Goal: Transaction & Acquisition: Purchase product/service

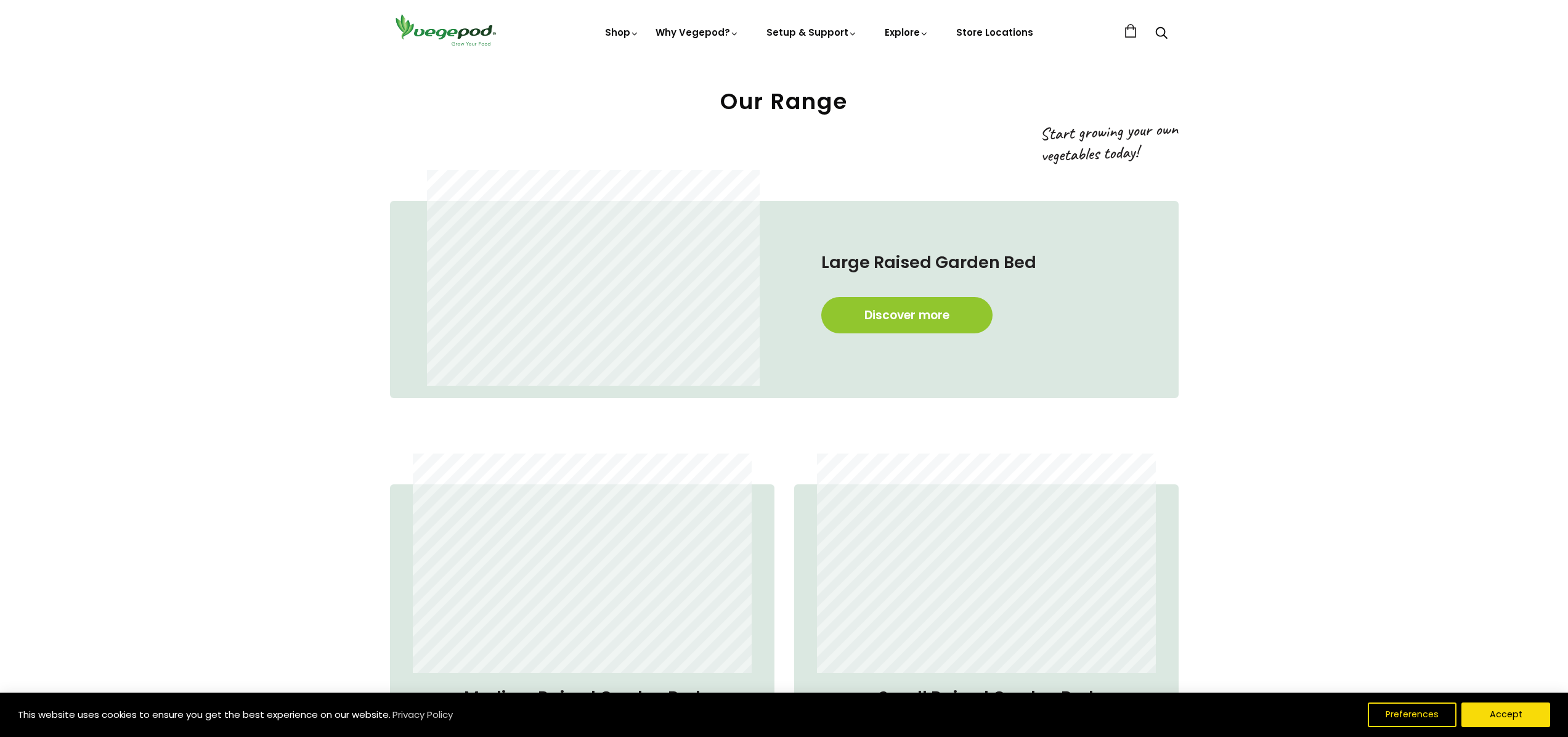
scroll to position [1273, 0]
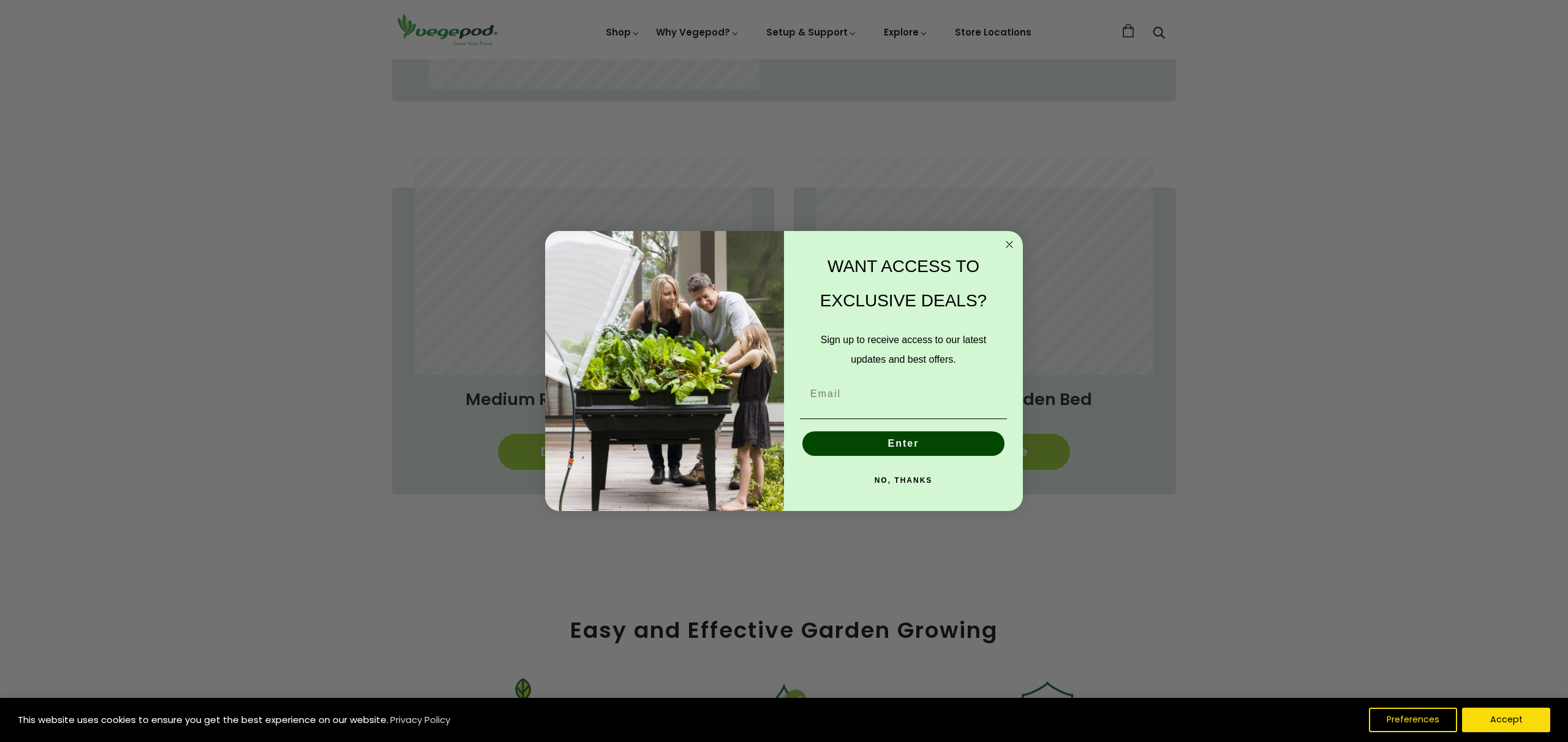
click at [1004, 242] on circle "Close dialog" at bounding box center [1009, 244] width 14 height 14
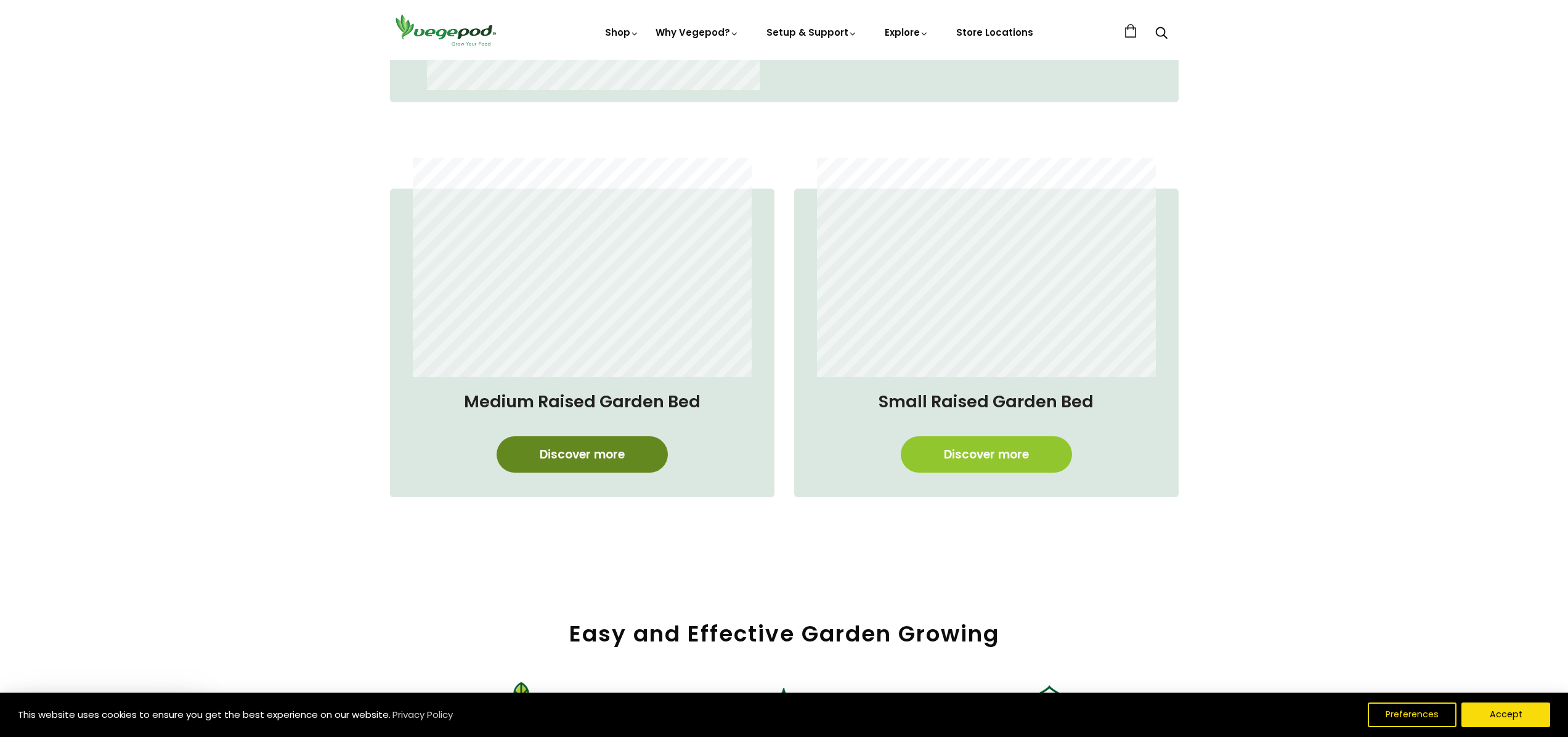
click at [606, 460] on link "Discover more" at bounding box center [582, 454] width 171 height 37
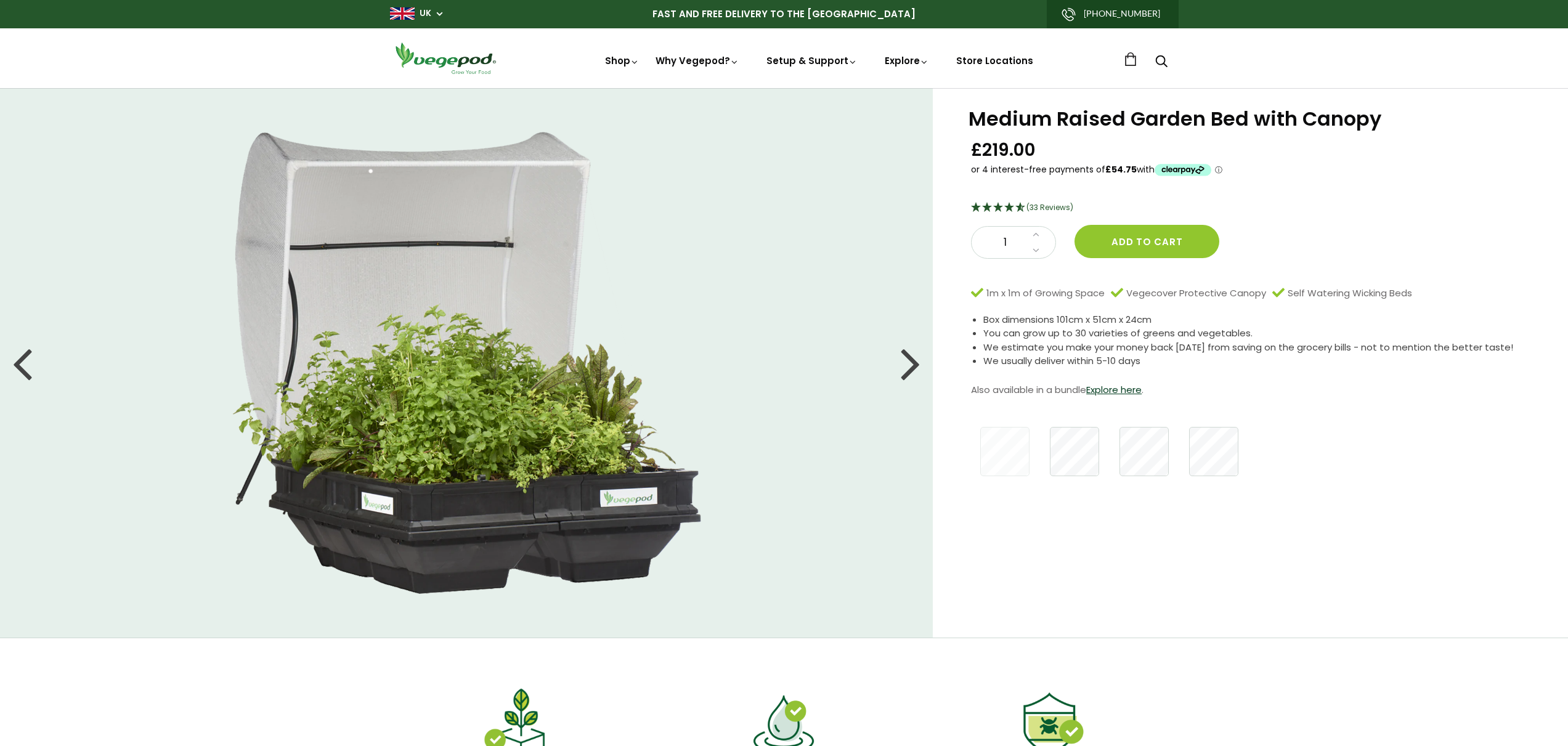
scroll to position [16, 0]
